Goal: Task Accomplishment & Management: Complete application form

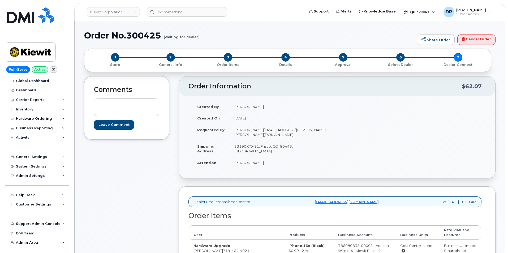
scroll to position [74, 0]
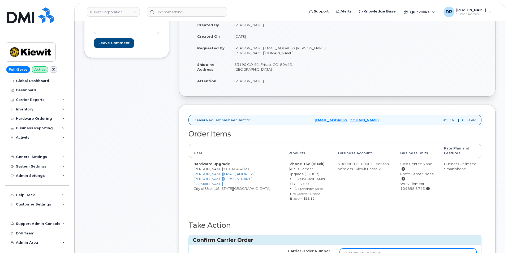
type input "MB3000592849575"
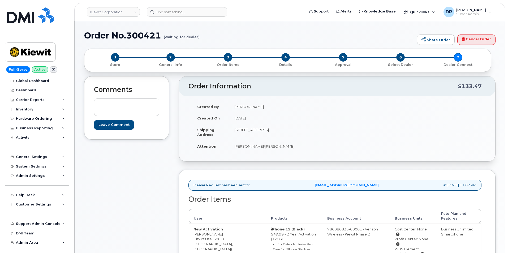
scroll to position [57, 0]
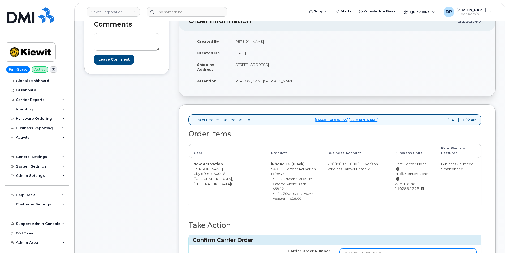
type input "MB1000500888990"
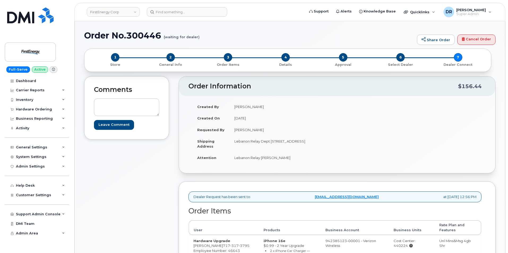
scroll to position [74, 0]
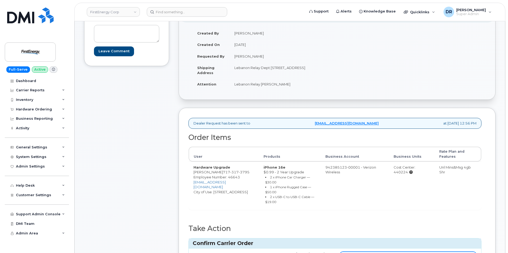
click at [408, 252] on input "Carrier Order Number" at bounding box center [408, 257] width 137 height 10
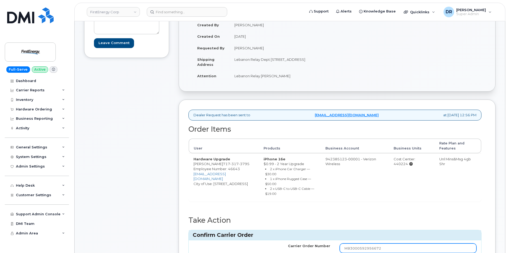
type input "MB3000592956672"
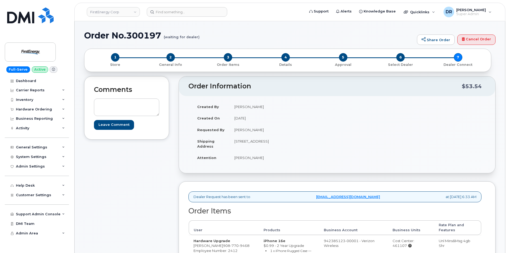
scroll to position [61, 0]
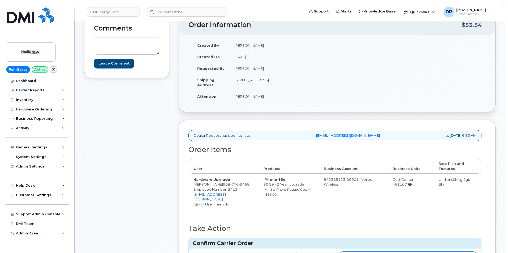
click at [408, 252] on input "Carrier Order Number" at bounding box center [408, 257] width 137 height 10
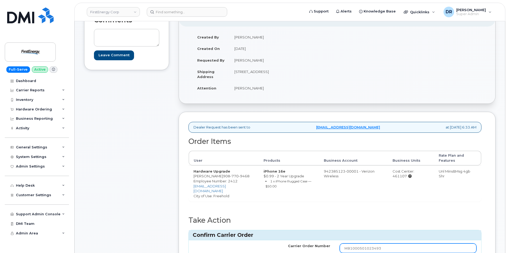
type input "MB1000501023493"
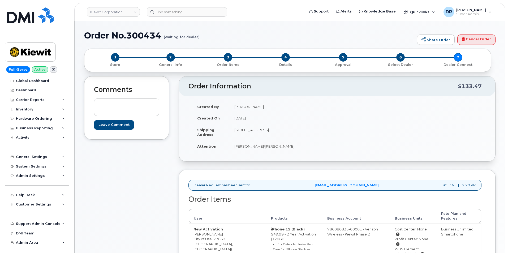
scroll to position [57, 0]
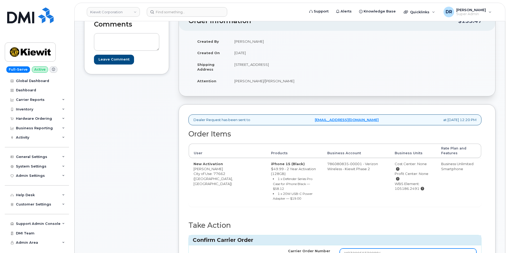
type input "MB3000593300884"
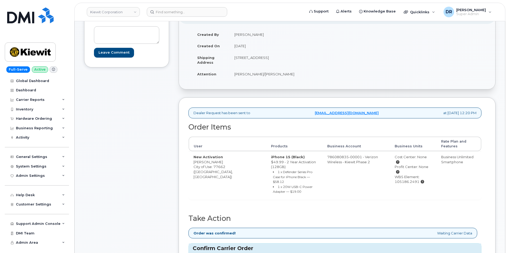
scroll to position [81, 0]
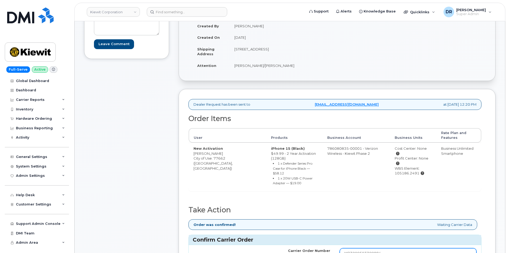
click at [408, 248] on input "MB3000593300884" at bounding box center [408, 253] width 137 height 10
type input "MB1000501037468"
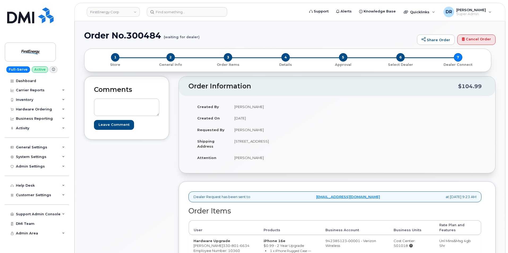
scroll to position [74, 0]
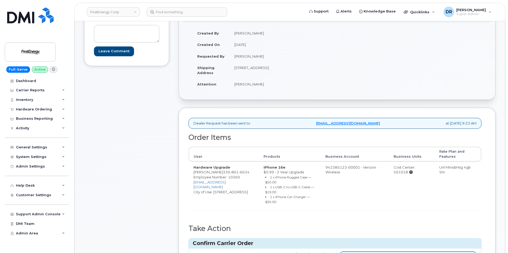
click at [408, 252] on input "Carrier Order Number" at bounding box center [408, 257] width 137 height 10
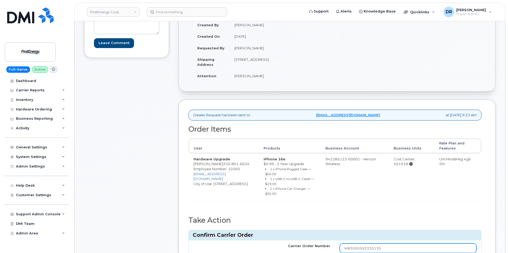
type input "MB3000593335135"
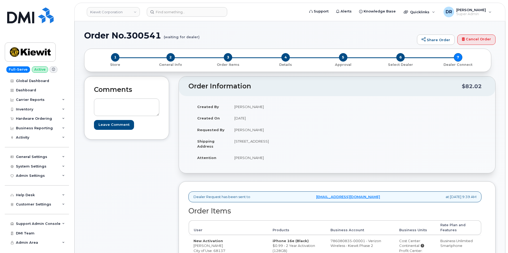
scroll to position [59, 0]
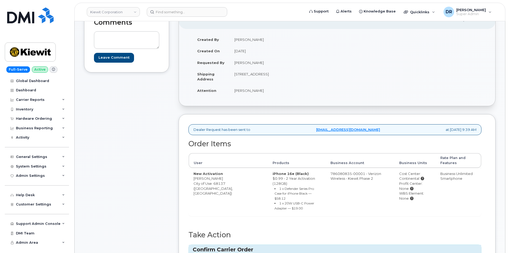
type input "MB1000501068385"
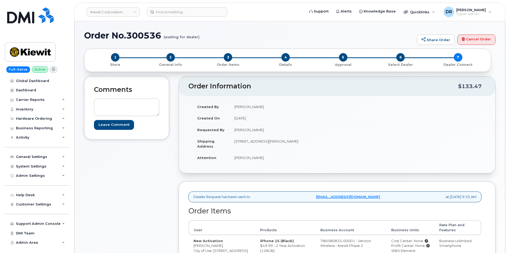
scroll to position [69, 0]
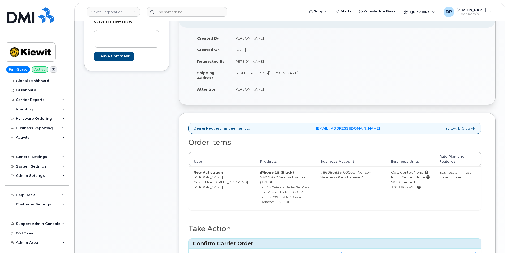
click at [408, 252] on input "Carrier Order Number" at bounding box center [408, 257] width 137 height 10
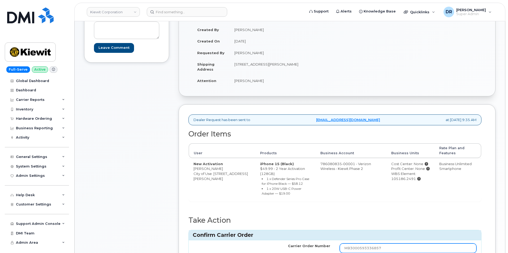
type input "MB3000593336857"
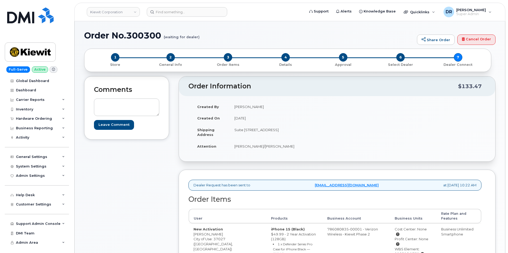
scroll to position [57, 0]
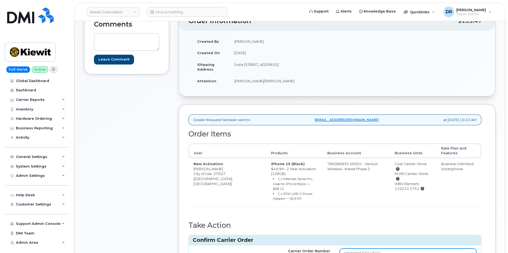
type input "MB3000593347694"
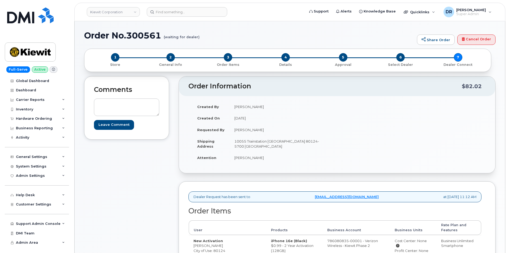
scroll to position [64, 0]
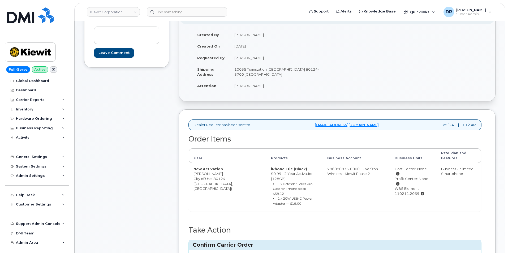
type input "MB1000501084200"
